Goal: Navigation & Orientation: Find specific page/section

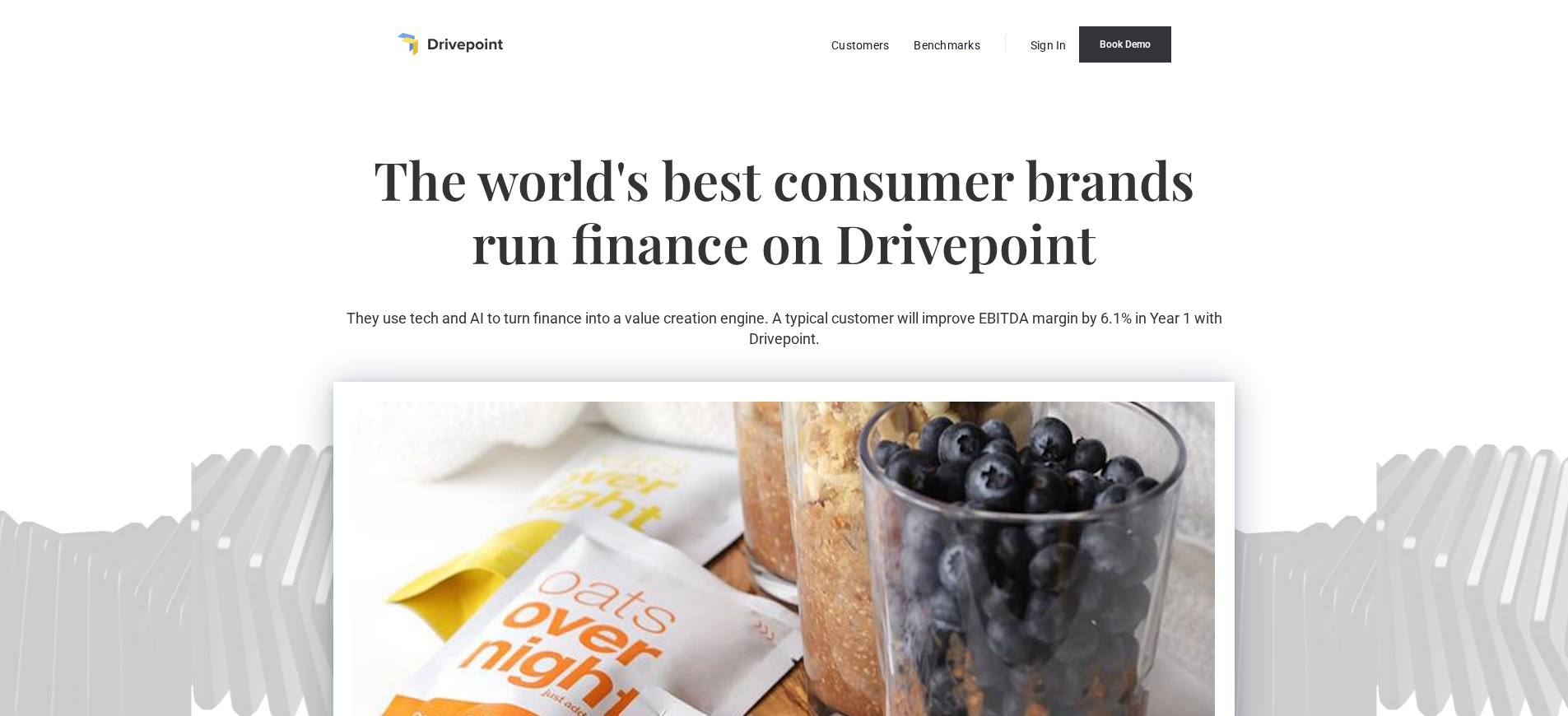
click at [1123, 45] on link "Book Demo" at bounding box center [1125, 45] width 92 height 36
click at [1044, 45] on link "Sign In" at bounding box center [1048, 45] width 52 height 21
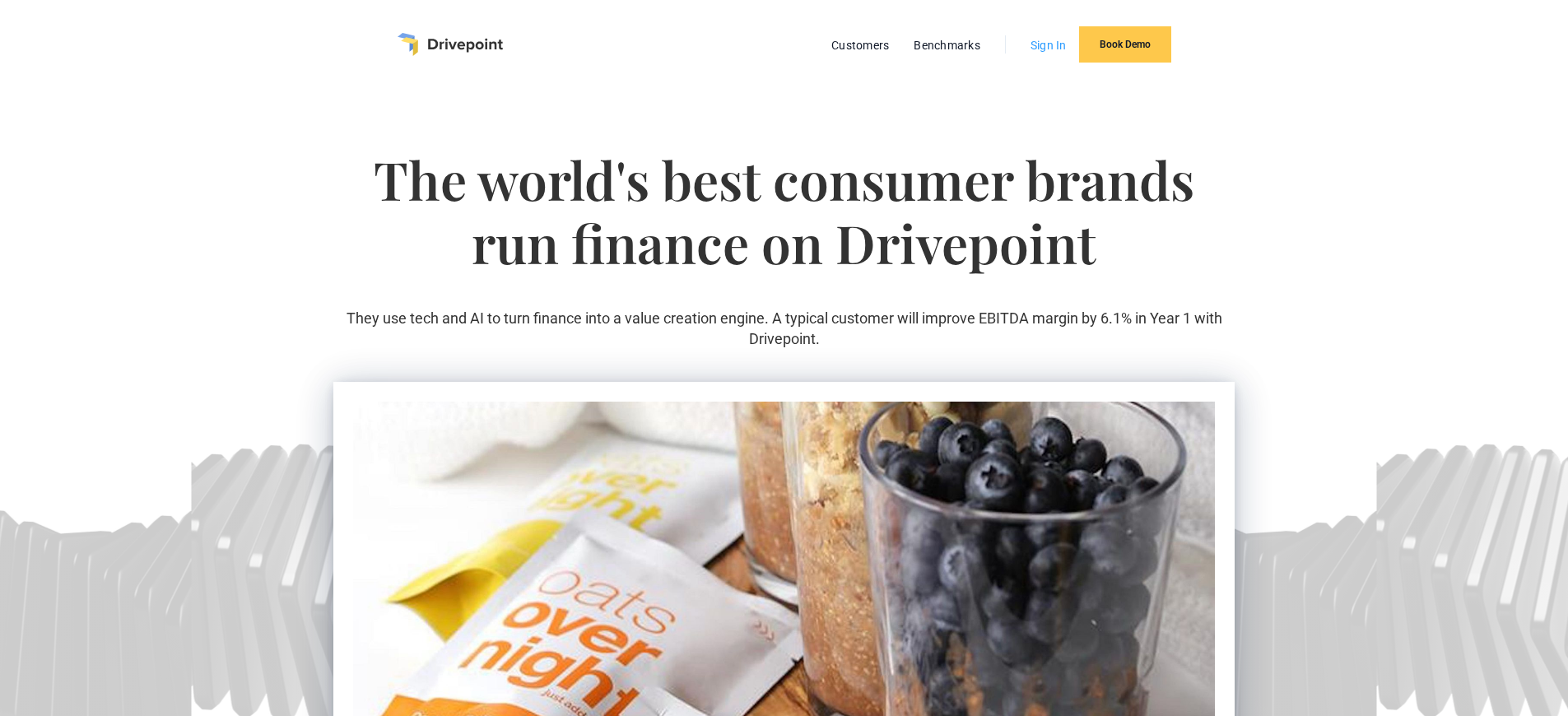
click at [1044, 45] on link "Sign In" at bounding box center [1048, 45] width 52 height 21
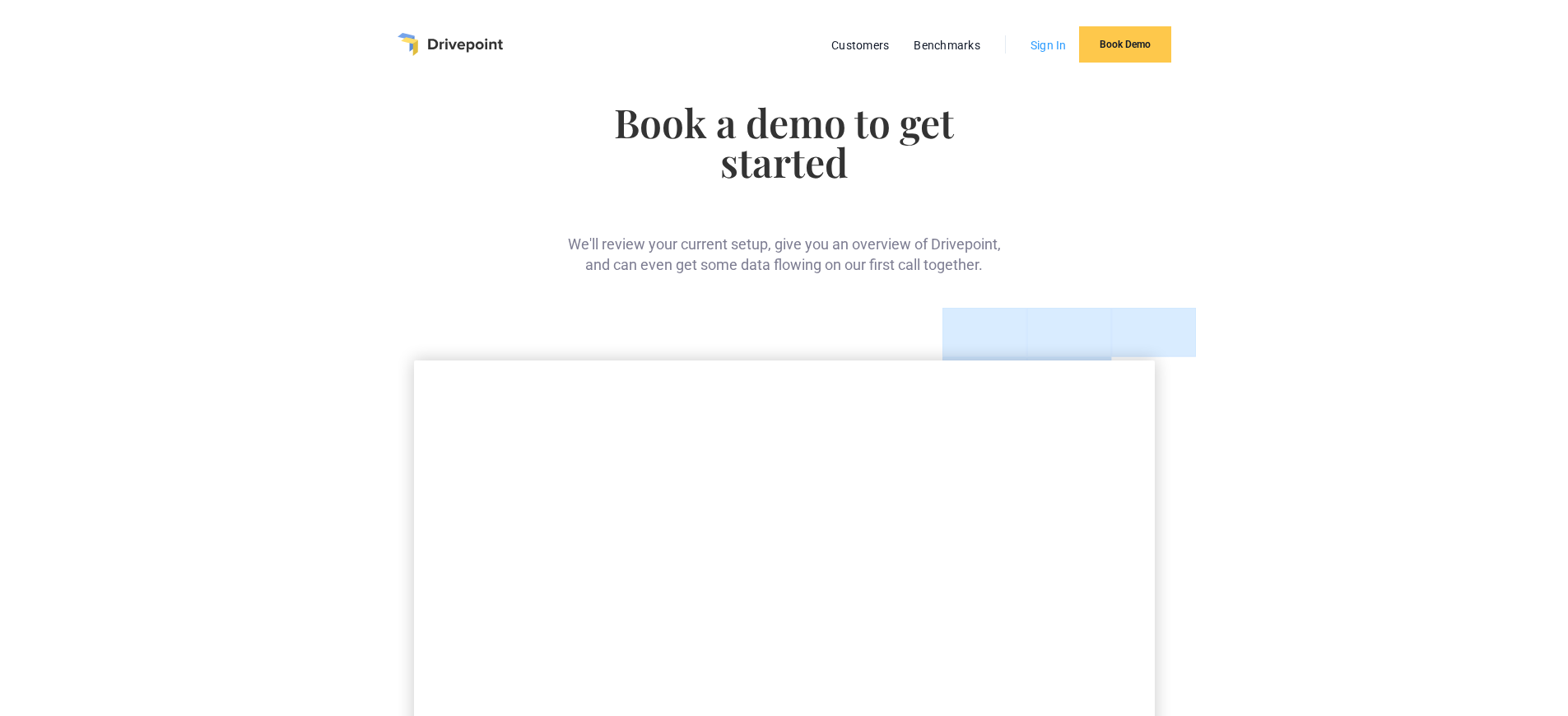
click at [1044, 45] on link "Sign In" at bounding box center [1048, 45] width 52 height 21
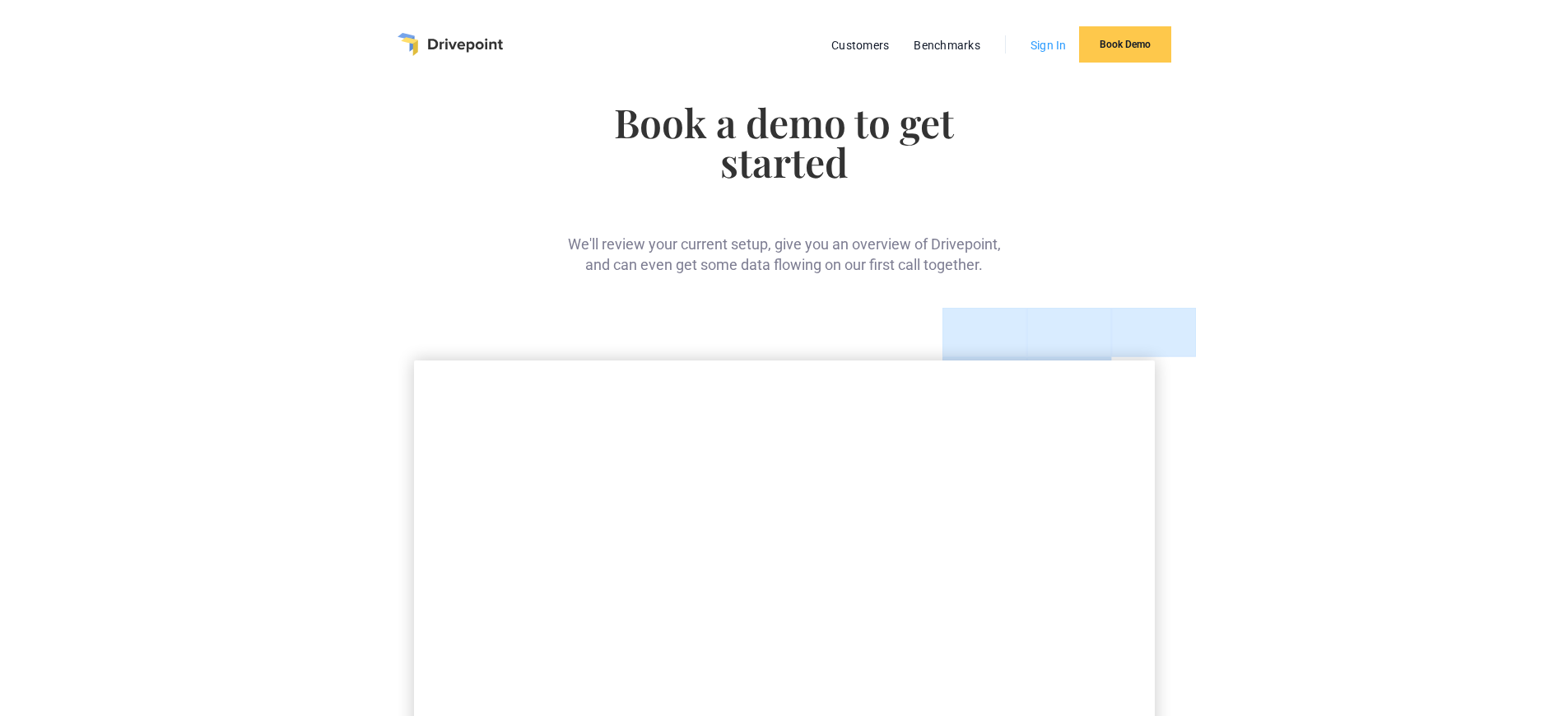
click at [1044, 45] on link "Sign In" at bounding box center [1048, 45] width 52 height 21
